Goal: Task Accomplishment & Management: Use online tool/utility

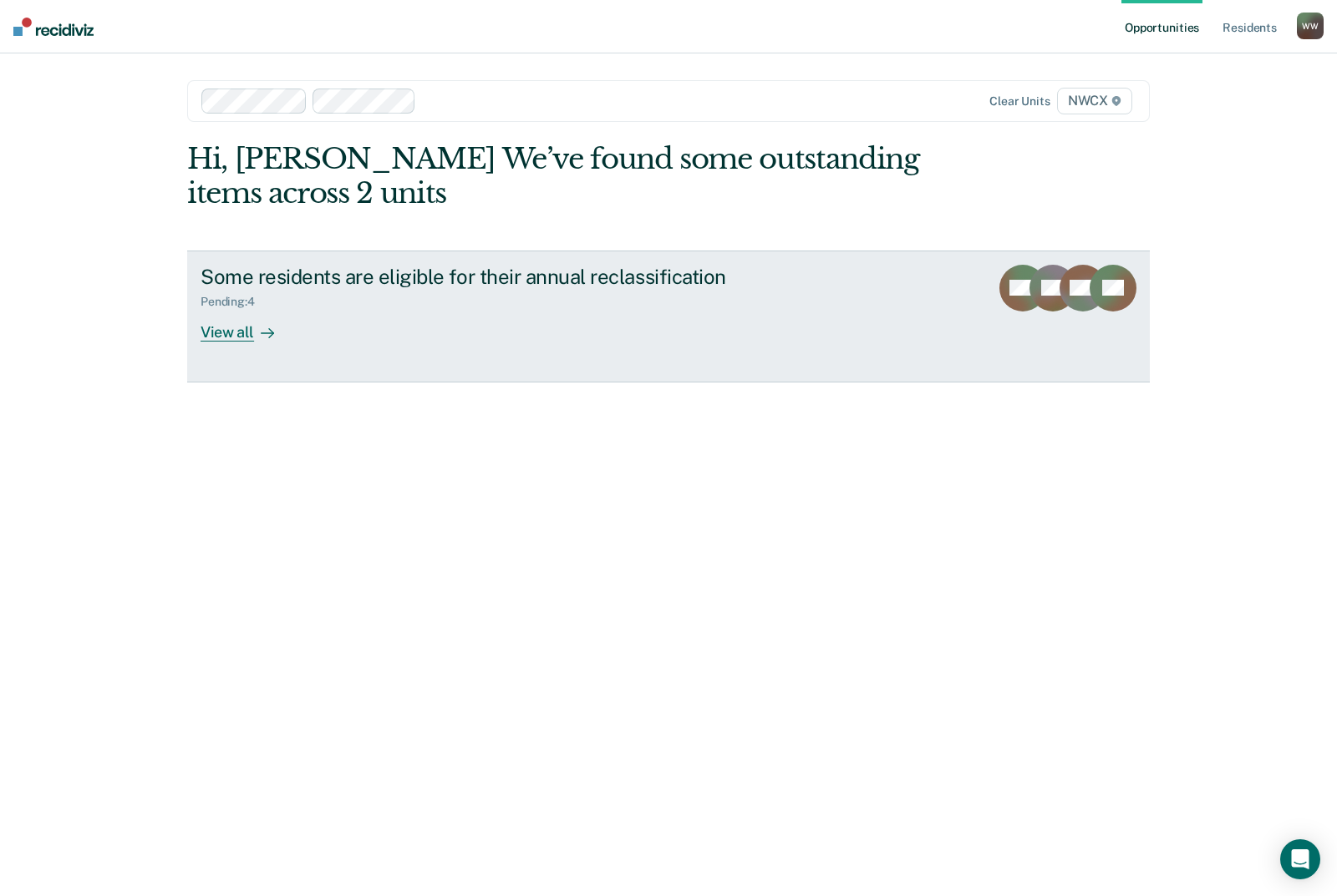
click at [244, 319] on div "View all" at bounding box center [247, 325] width 94 height 33
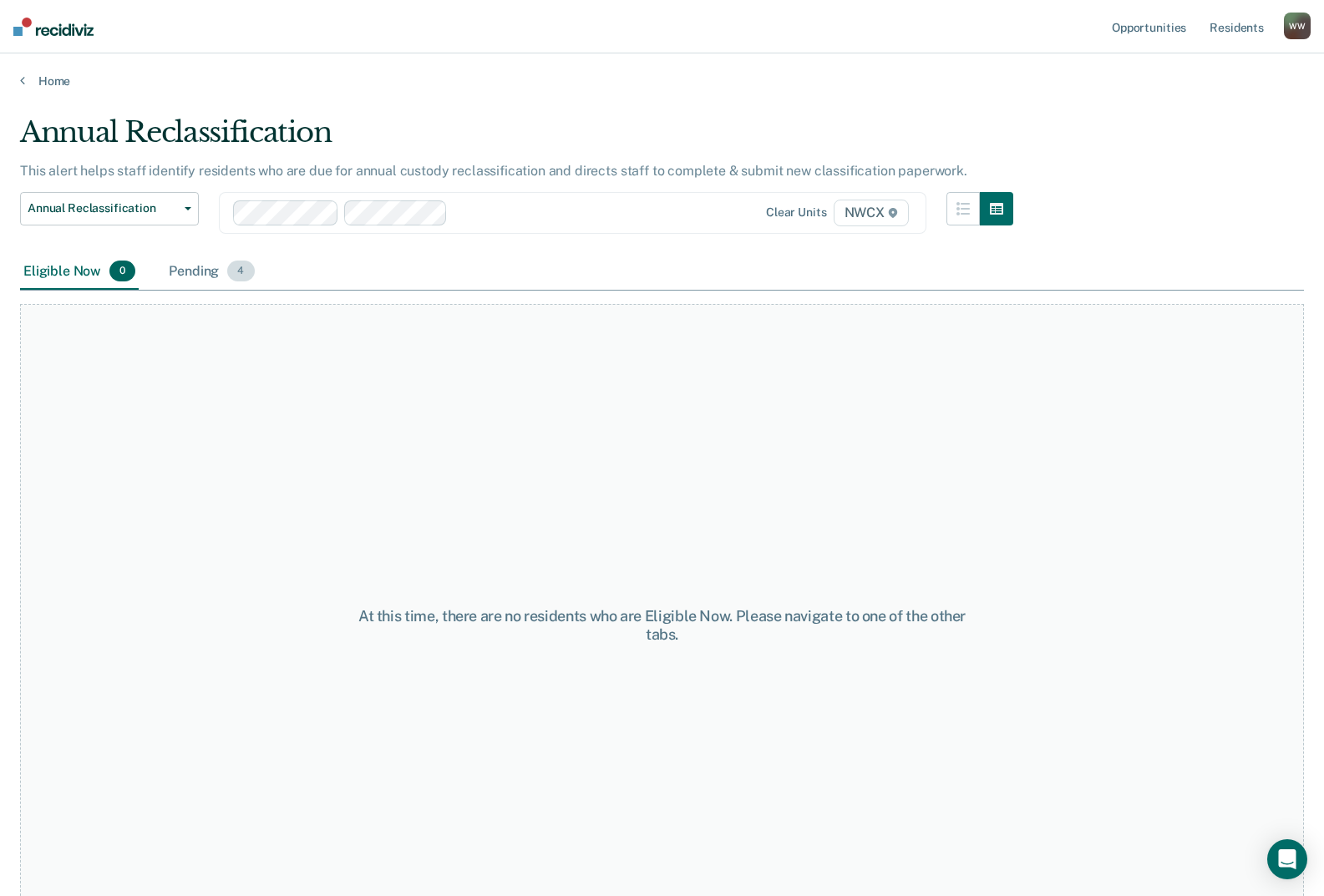
click at [218, 270] on div "Pending 4" at bounding box center [211, 271] width 92 height 36
